Goal: Transaction & Acquisition: Purchase product/service

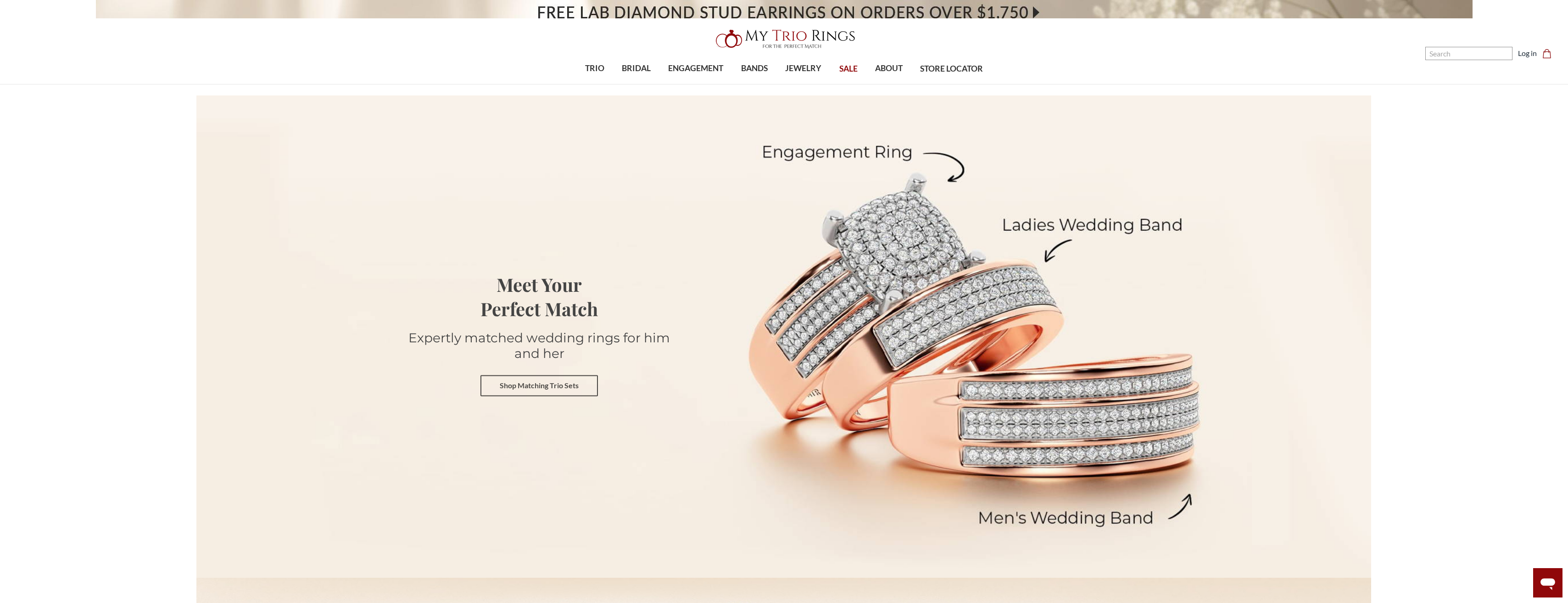
click at [549, 382] on link "Shop Matching Trio Sets" at bounding box center [539, 386] width 117 height 21
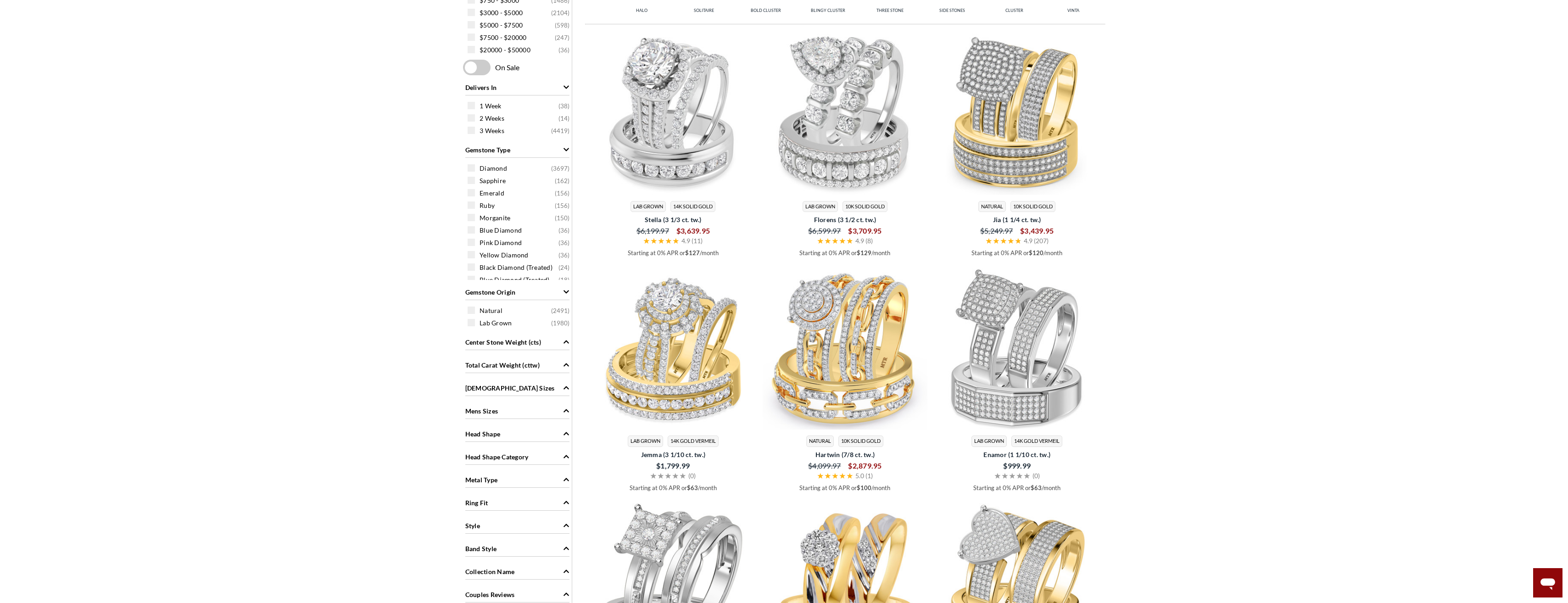
scroll to position [275, 0]
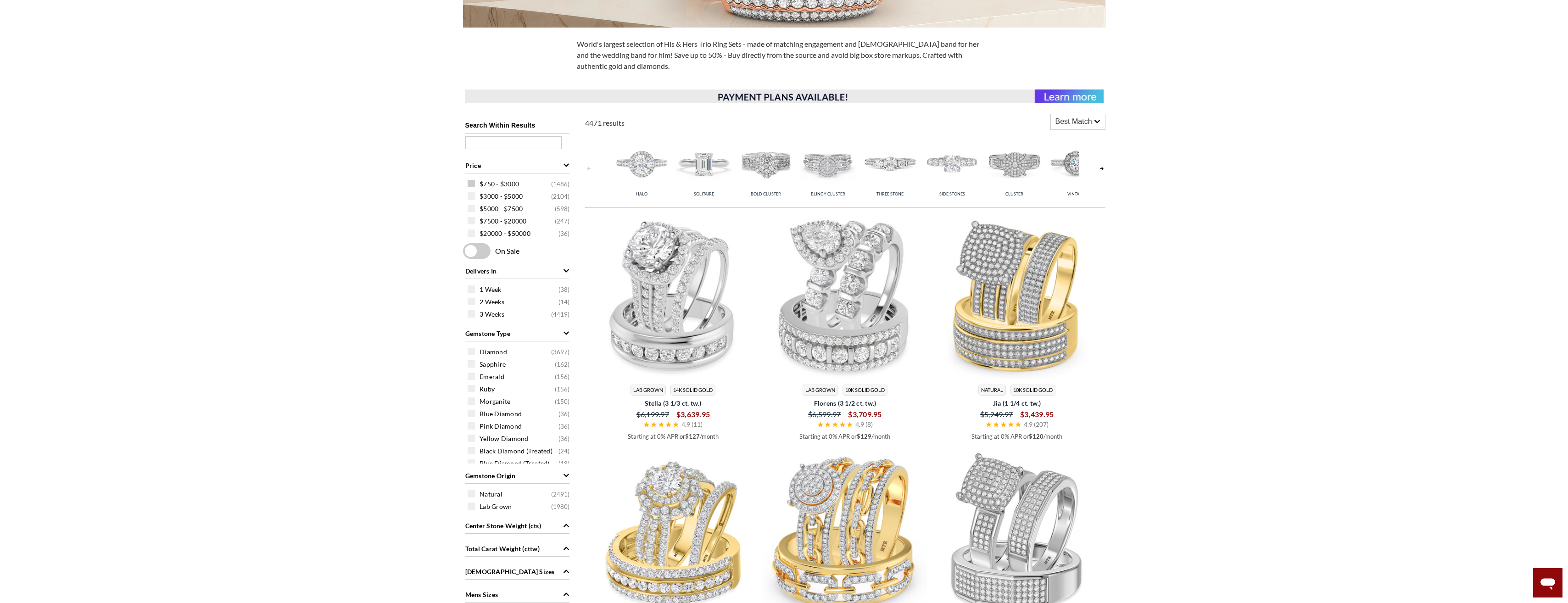
click at [513, 180] on span "$750 - $3000" at bounding box center [499, 184] width 40 height 9
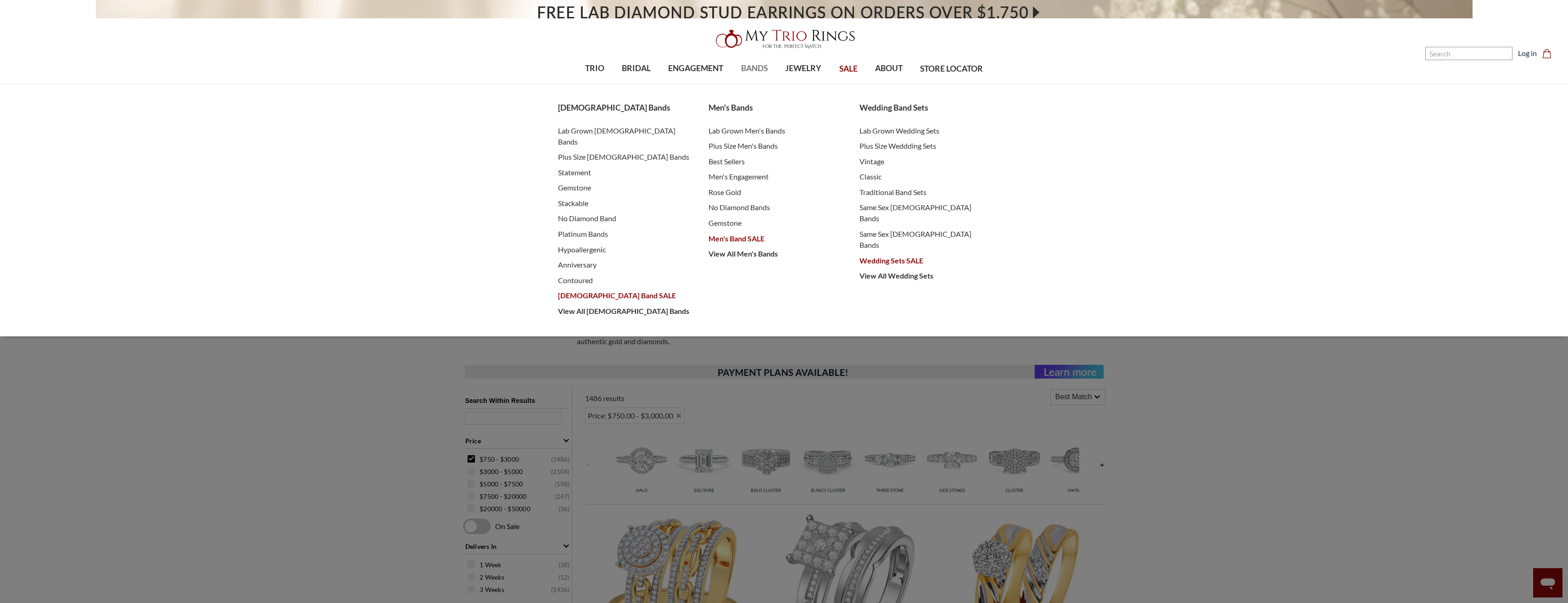
click at [750, 68] on span "BANDS" at bounding box center [755, 69] width 27 height 12
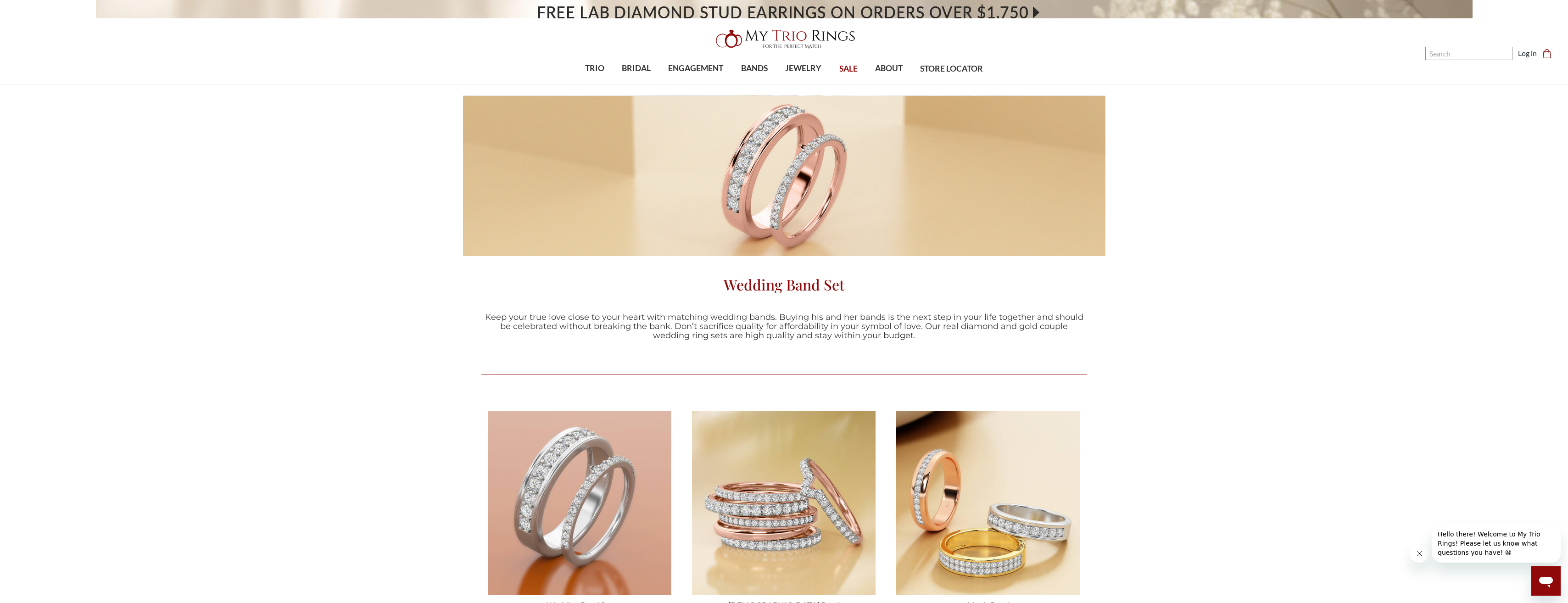
click at [849, 67] on span "SALE" at bounding box center [849, 69] width 18 height 12
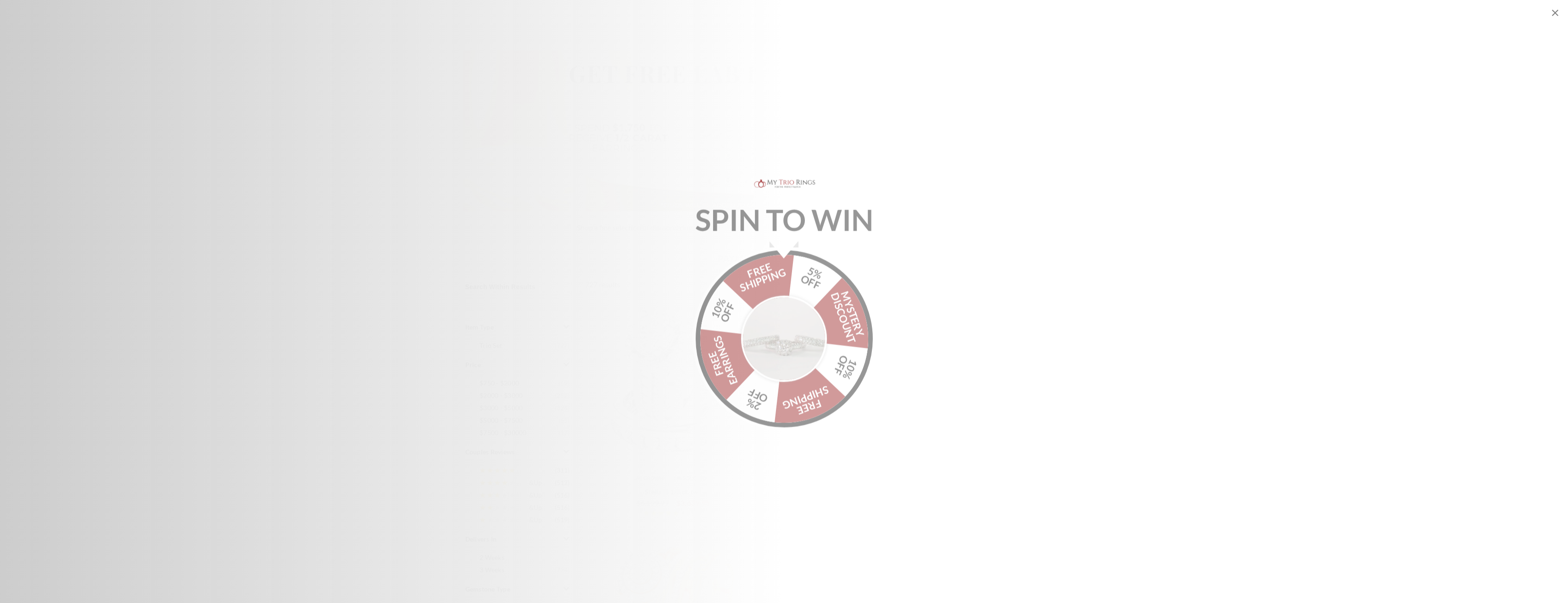
scroll to position [229, 0]
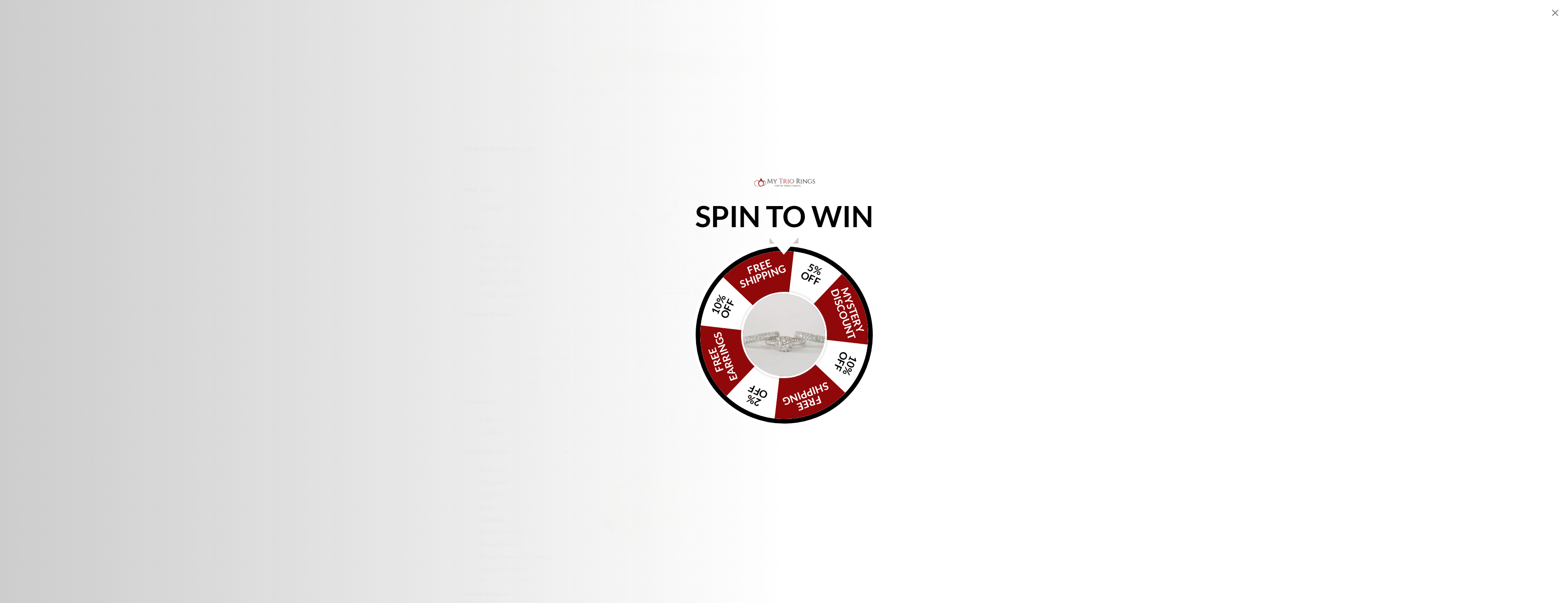
click at [1552, 10] on icon "Close popup" at bounding box center [1555, 13] width 7 height 7
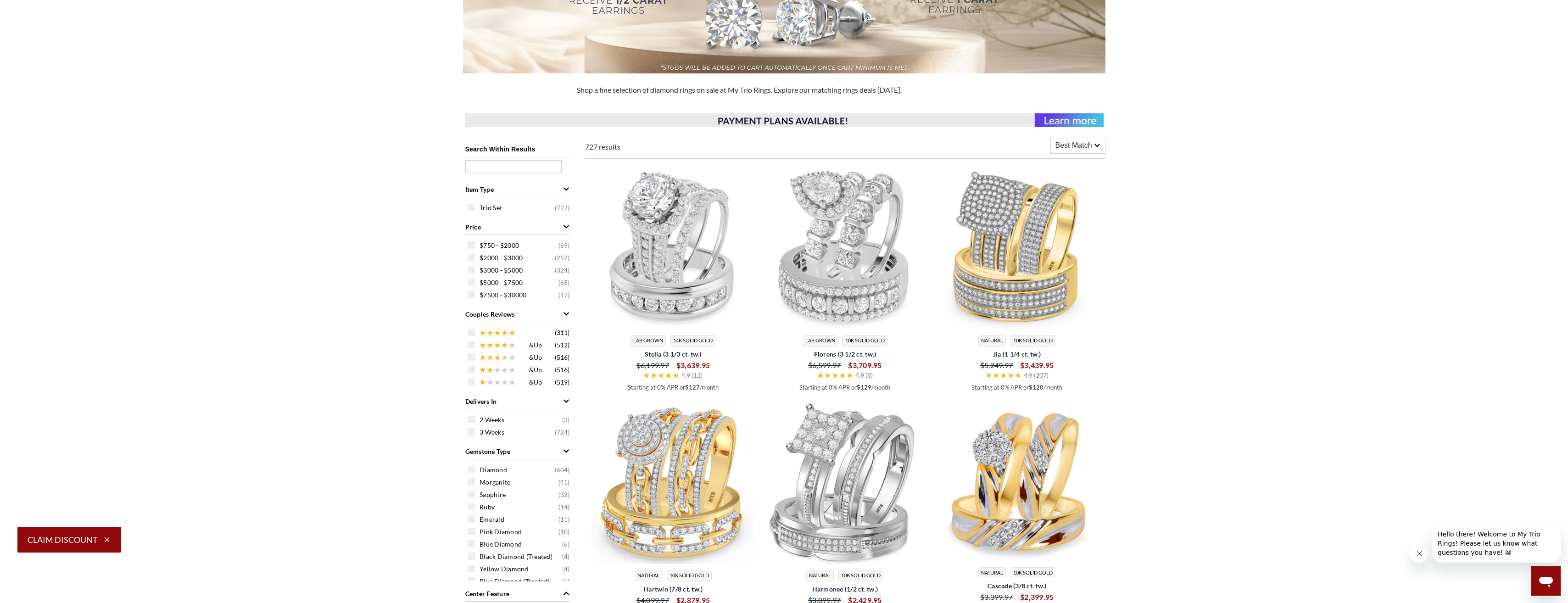
click at [472, 245] on span at bounding box center [471, 245] width 7 height 7
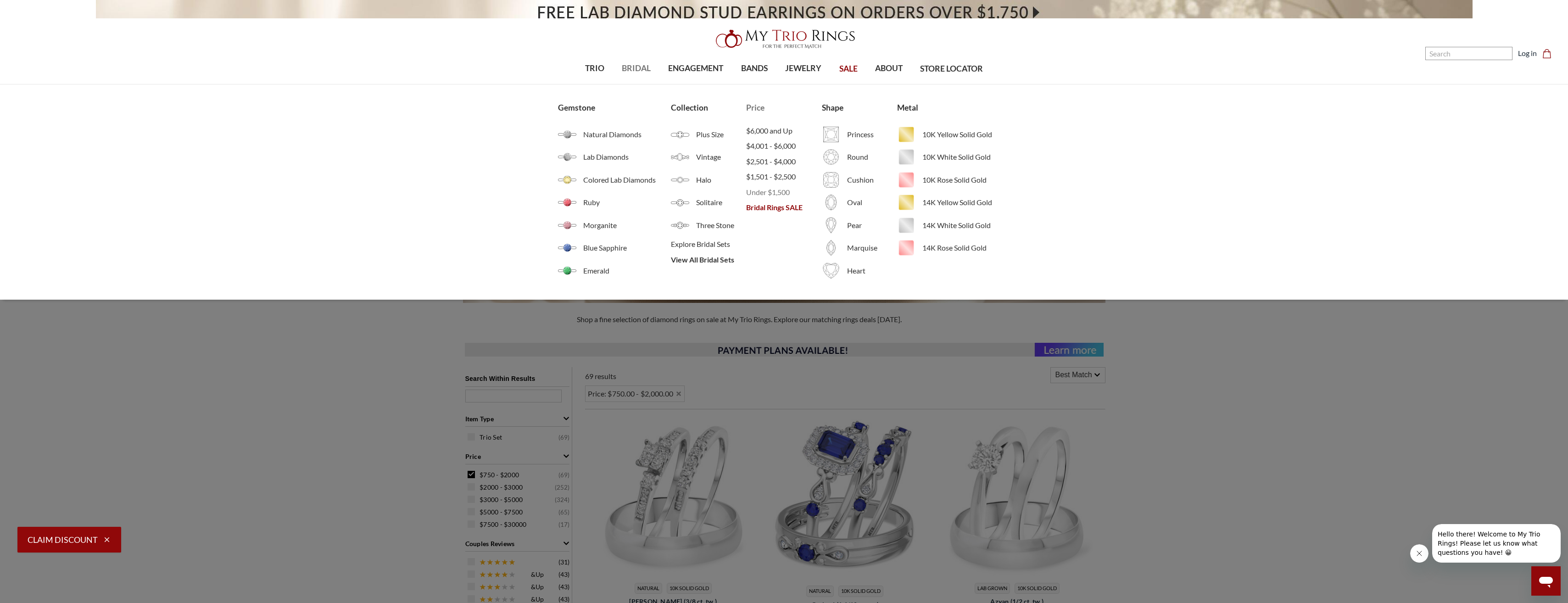
click at [779, 193] on span "Under $1,500" at bounding box center [784, 192] width 75 height 11
